Goal: Information Seeking & Learning: Learn about a topic

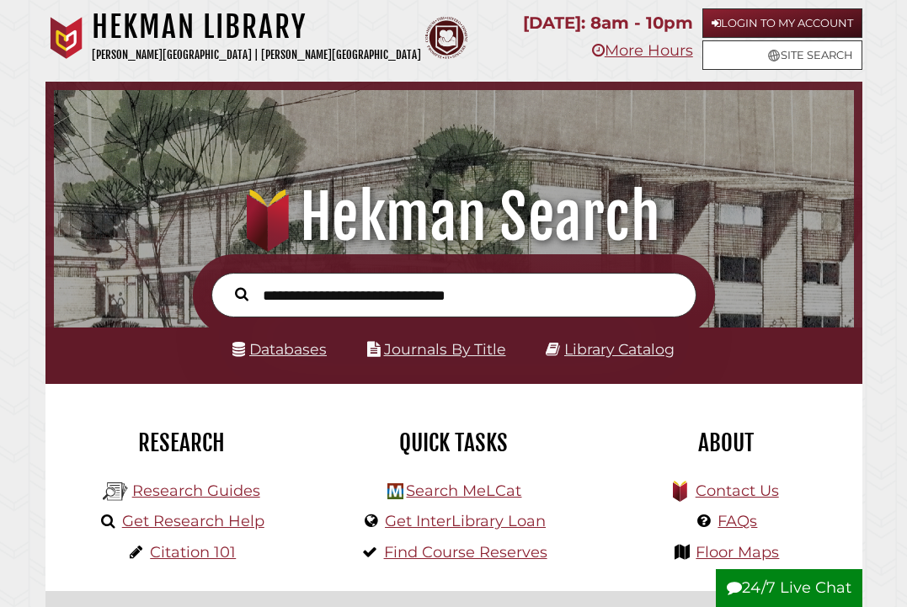
scroll to position [264, 791]
click at [822, 14] on link "Login to My Account" at bounding box center [782, 22] width 160 height 29
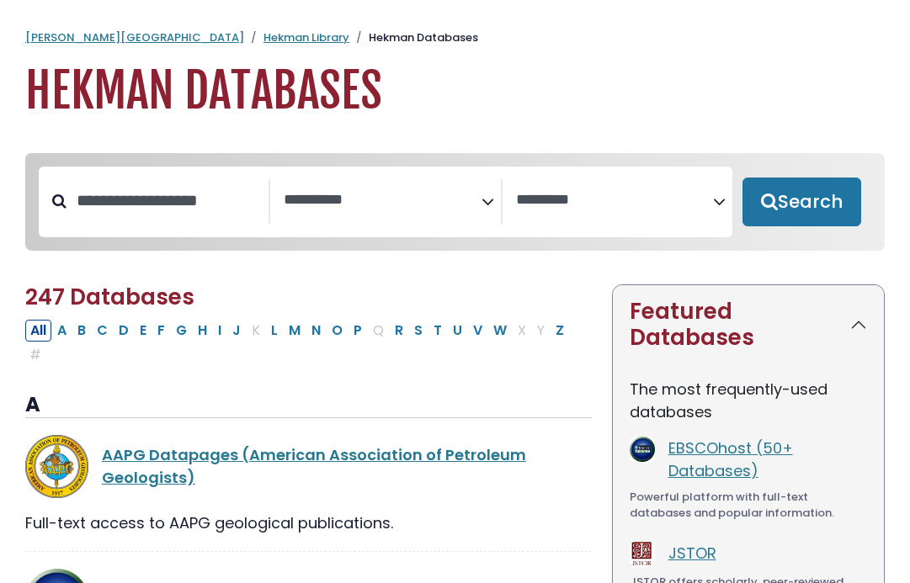
select select "Database Subject Filter"
select select "Database Vendors Filter"
click at [264, 38] on link "Hekman Library" at bounding box center [307, 37] width 86 height 16
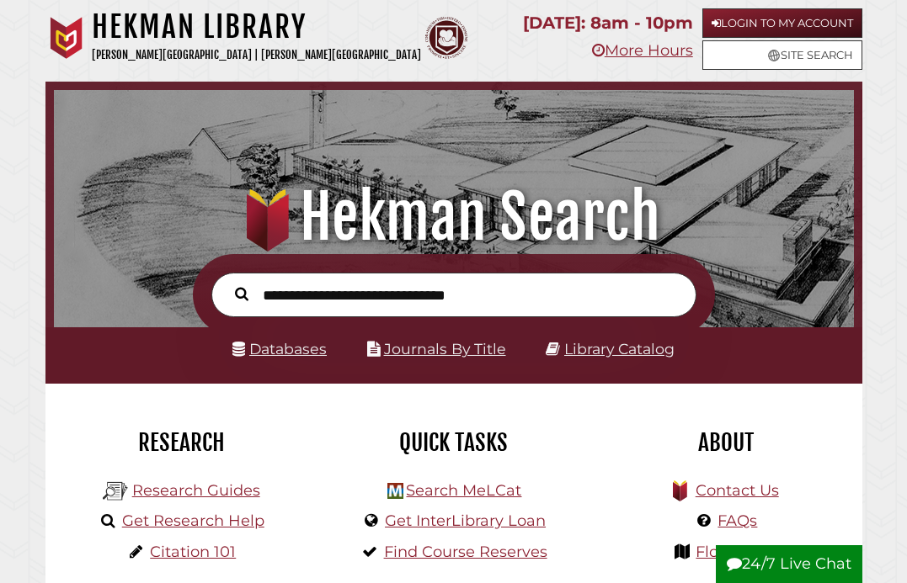
scroll to position [264, 791]
type input "**********"
click at [241, 294] on button "Search" at bounding box center [241, 293] width 30 height 21
